Goal: Navigation & Orientation: Go to known website

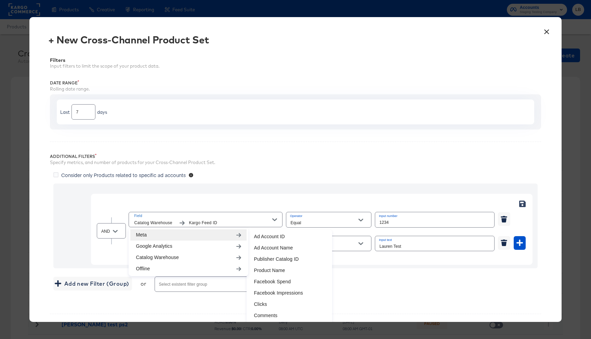
scroll to position [241, 0]
